Goal: Navigation & Orientation: Find specific page/section

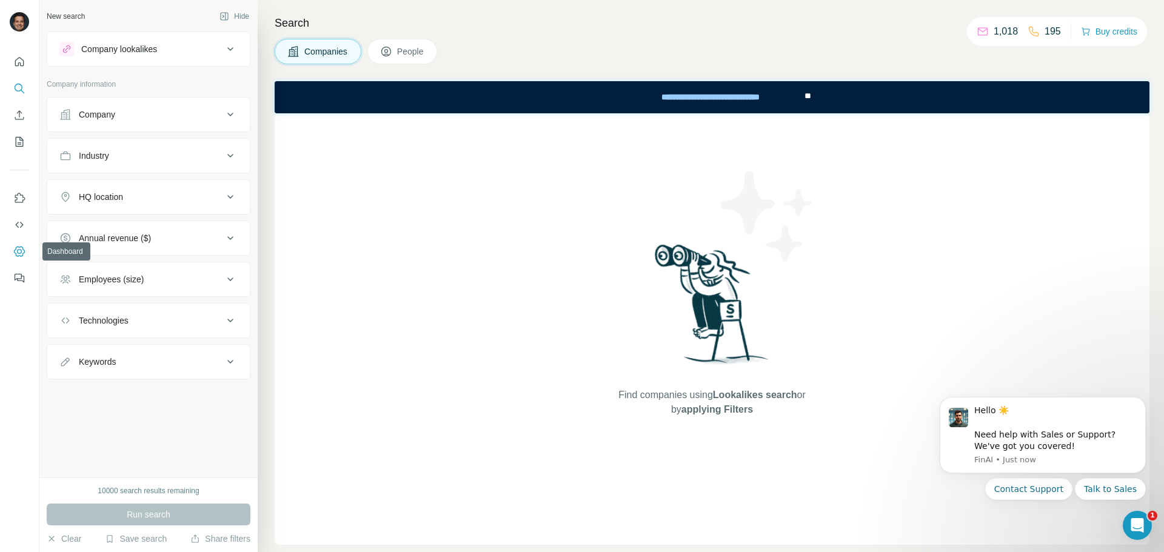
click at [23, 245] on button "Dashboard" at bounding box center [19, 252] width 19 height 22
click at [228, 115] on icon at bounding box center [230, 114] width 15 height 15
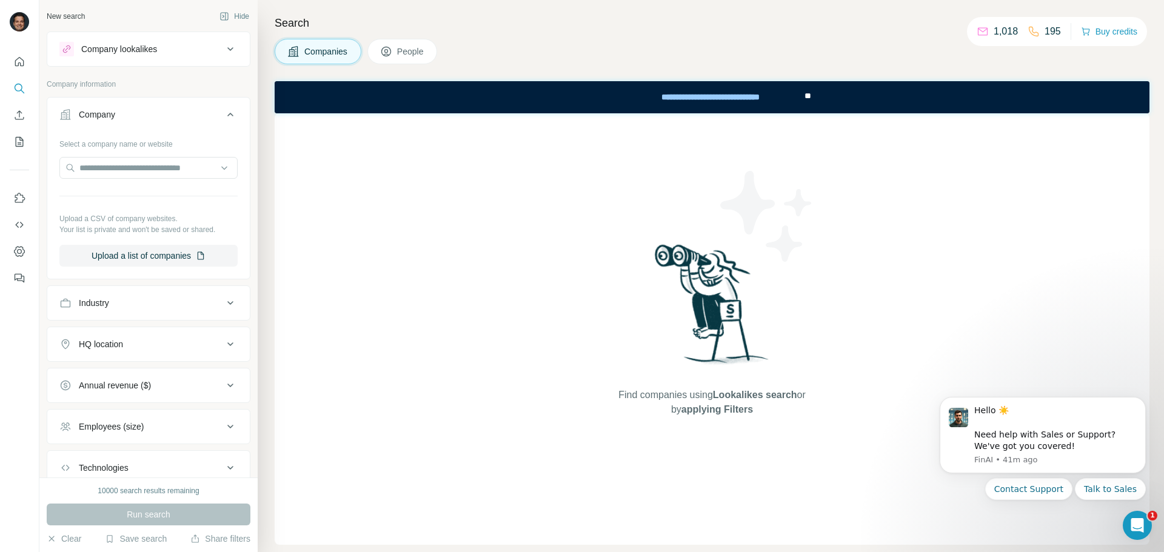
click at [228, 115] on icon at bounding box center [230, 114] width 15 height 15
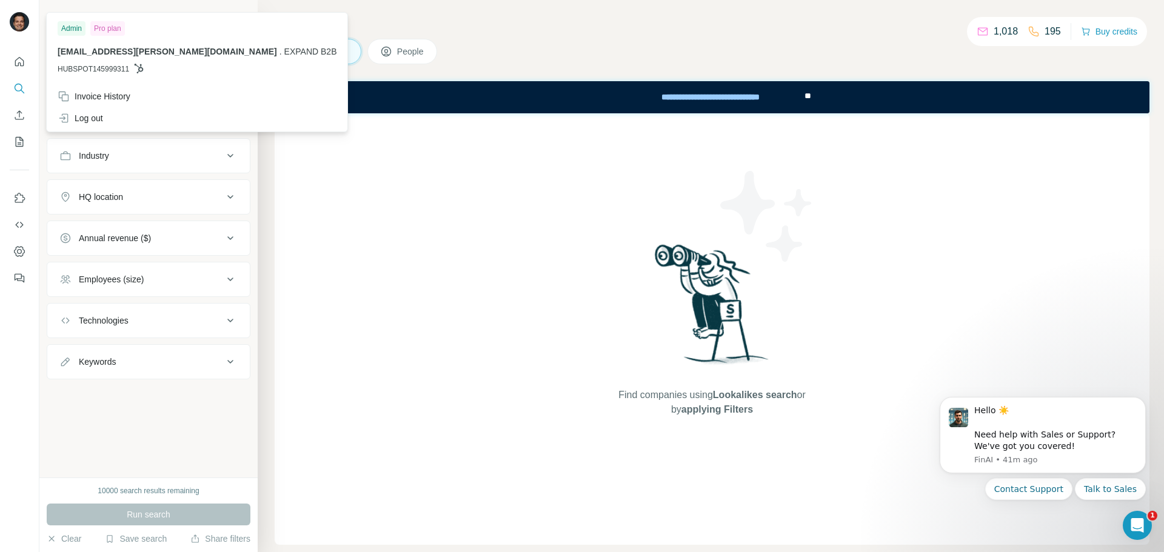
click at [24, 28] on img at bounding box center [19, 21] width 19 height 19
click at [284, 50] on span "EXPAND B2B" at bounding box center [310, 52] width 53 height 10
click at [141, 70] on icon at bounding box center [139, 69] width 10 height 10
click at [18, 63] on icon "Quick start" at bounding box center [19, 61] width 9 height 9
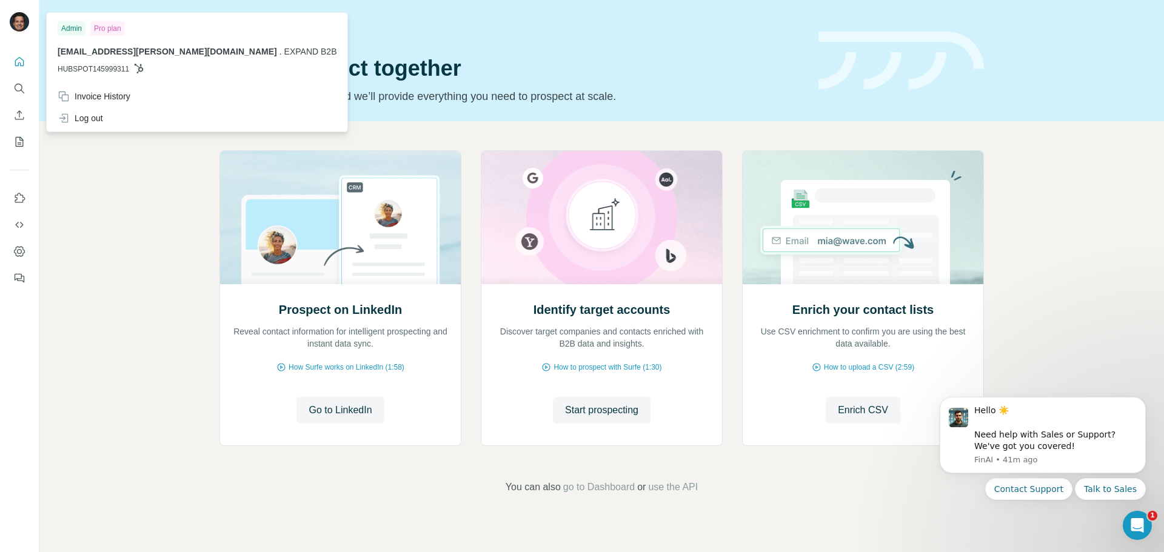
click at [19, 25] on img at bounding box center [19, 21] width 19 height 19
click at [19, 255] on icon "Dashboard" at bounding box center [19, 252] width 12 height 12
